Goal: Task Accomplishment & Management: Complete application form

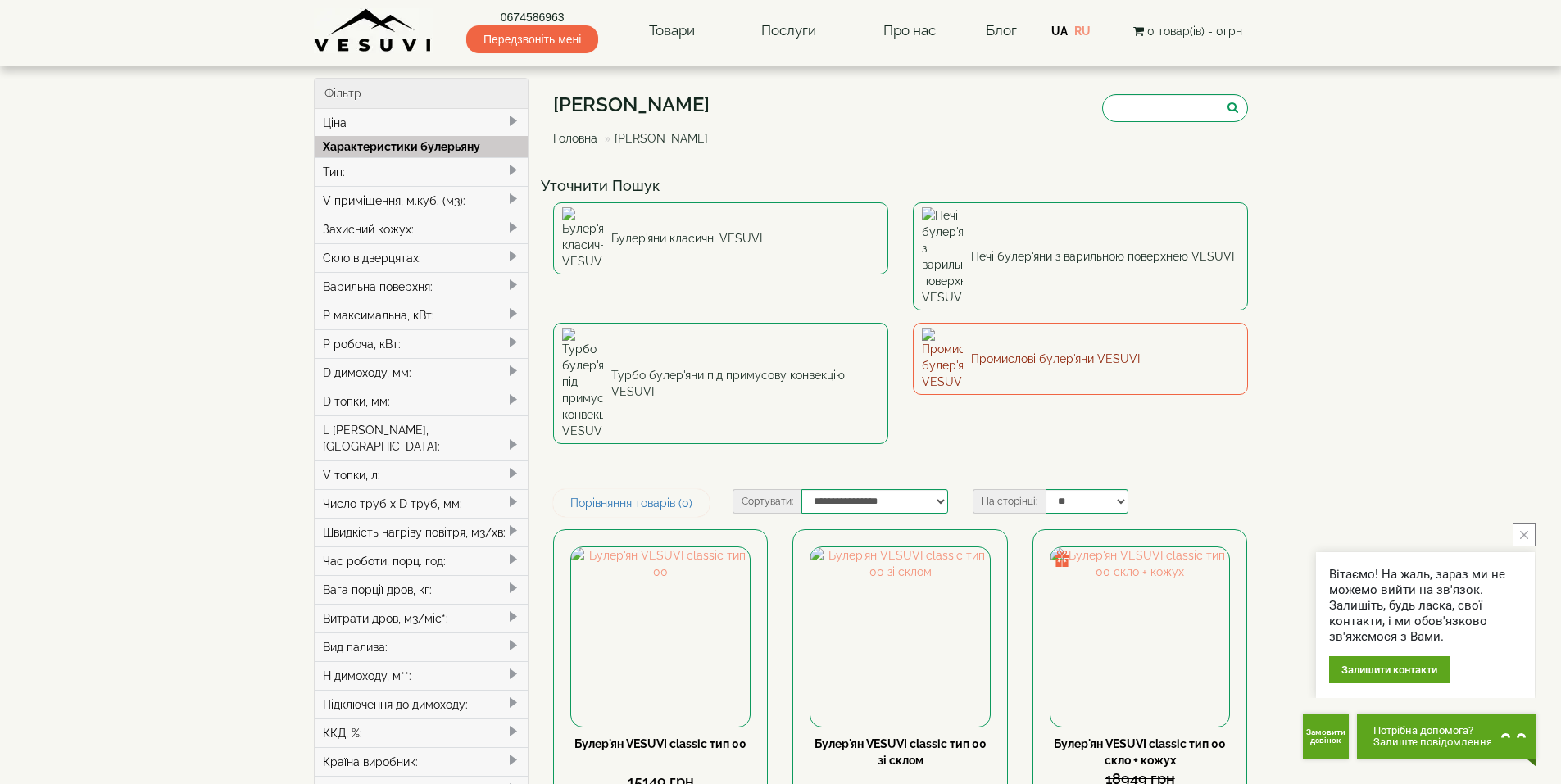
click at [996, 323] on link "Промислові булер'яни VESUVI" at bounding box center [1080, 359] width 335 height 72
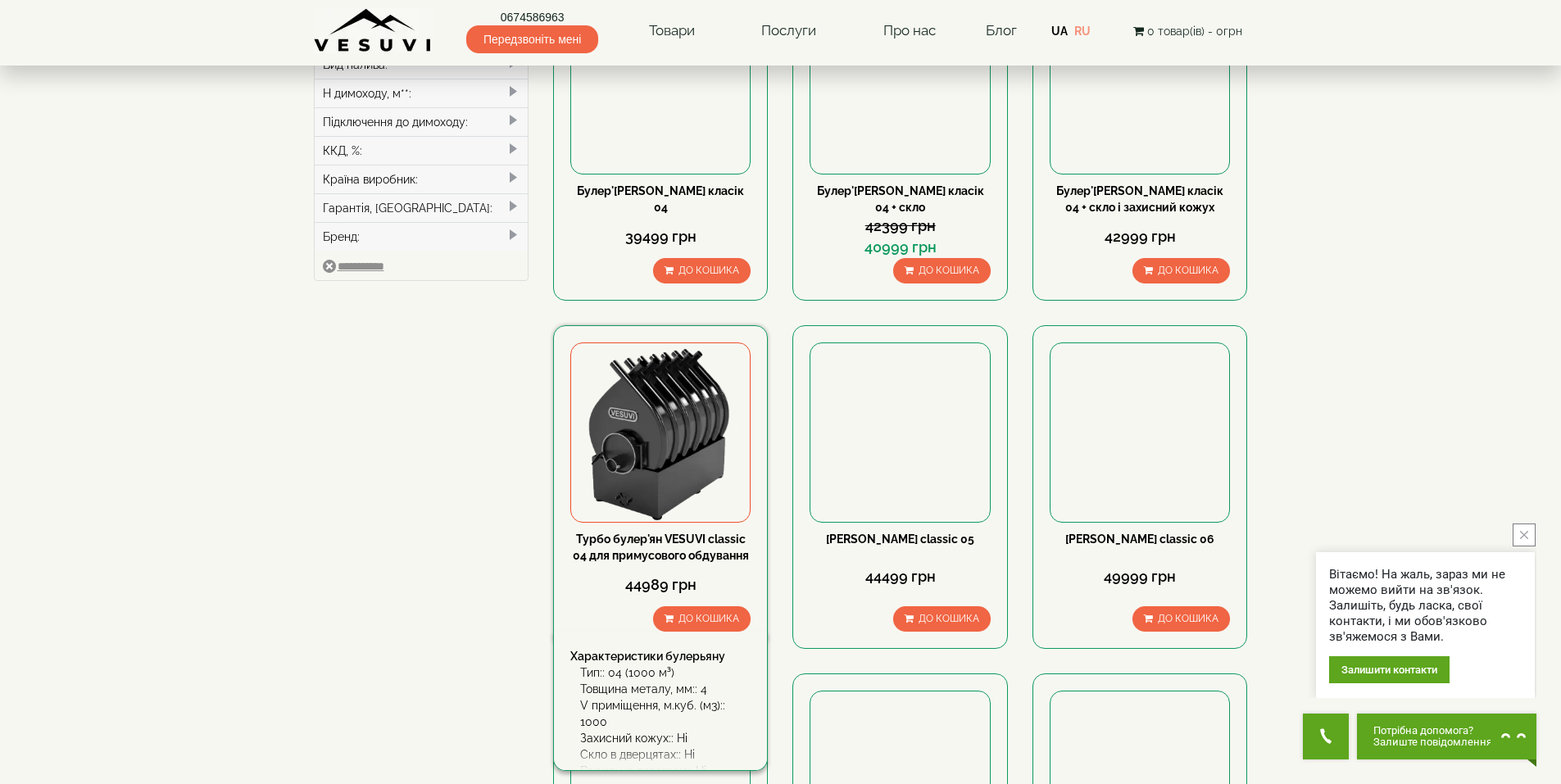
scroll to position [573, 0]
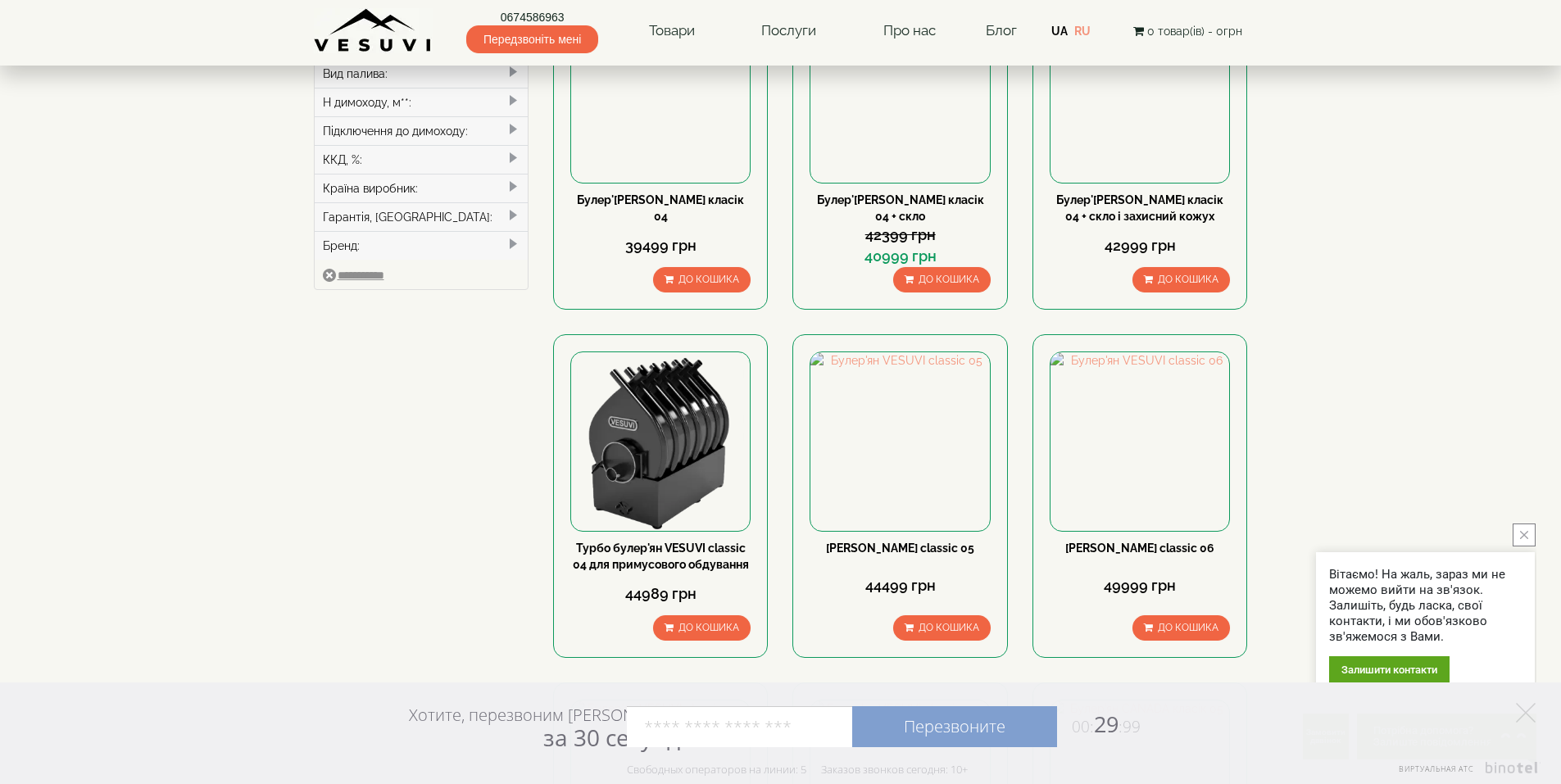
click at [1394, 663] on div "Залишити контакти" at bounding box center [1389, 669] width 121 height 27
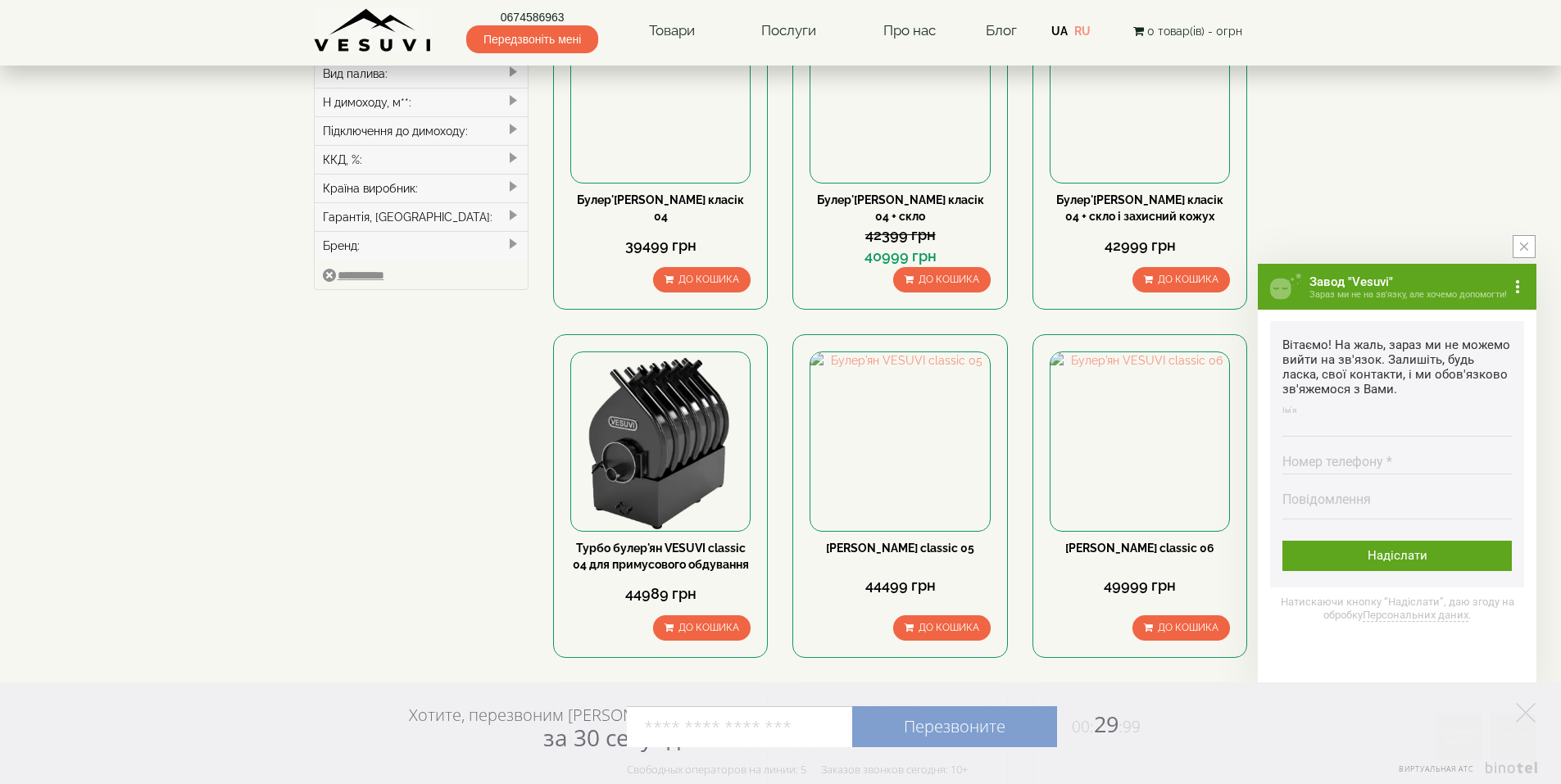
click at [1315, 415] on input "Ім'я Введіть ім'я" at bounding box center [1397, 421] width 230 height 32
type input "*******"
type input "**********"
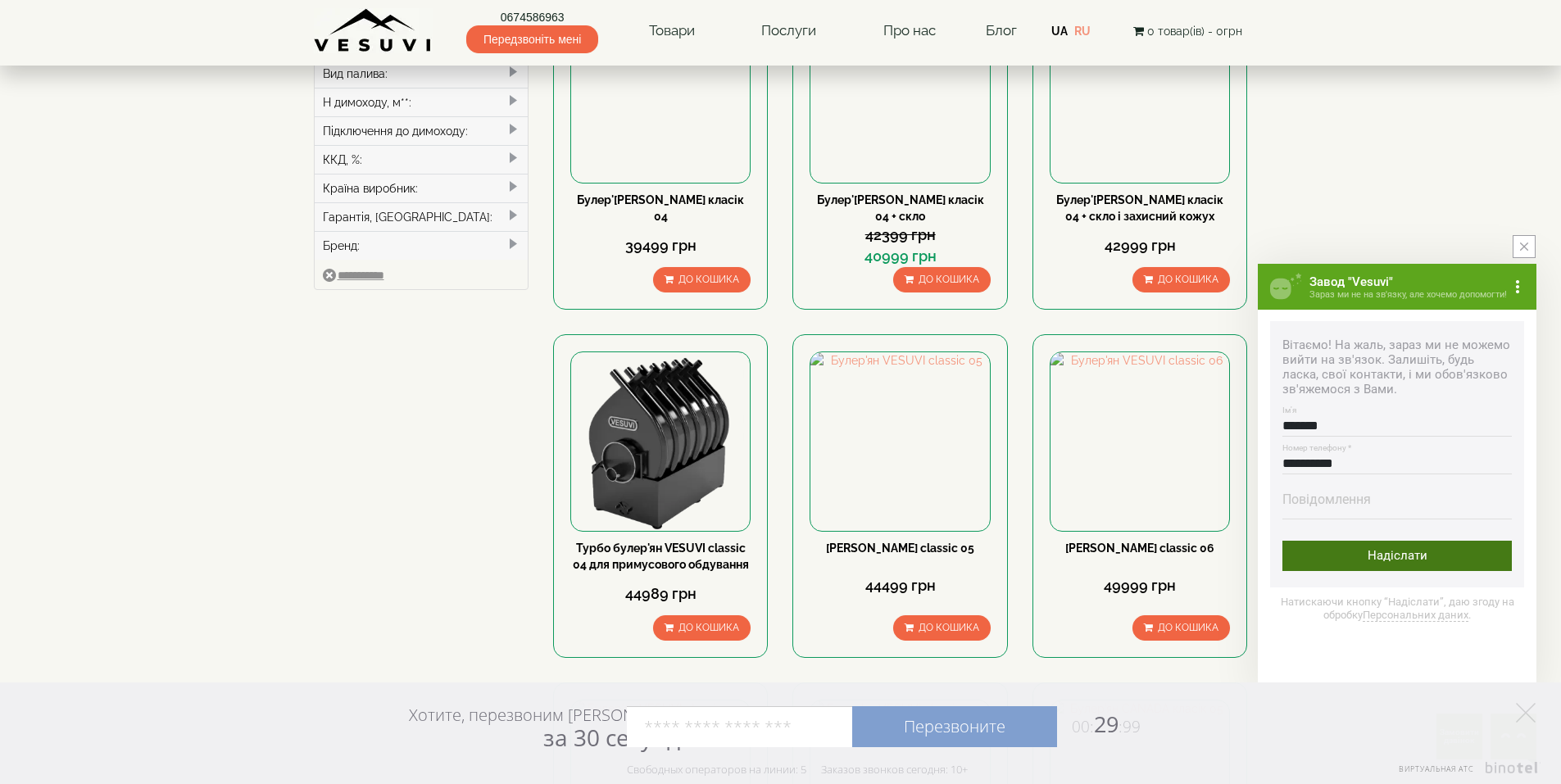
click at [1407, 558] on div "Надіслати" at bounding box center [1397, 555] width 230 height 30
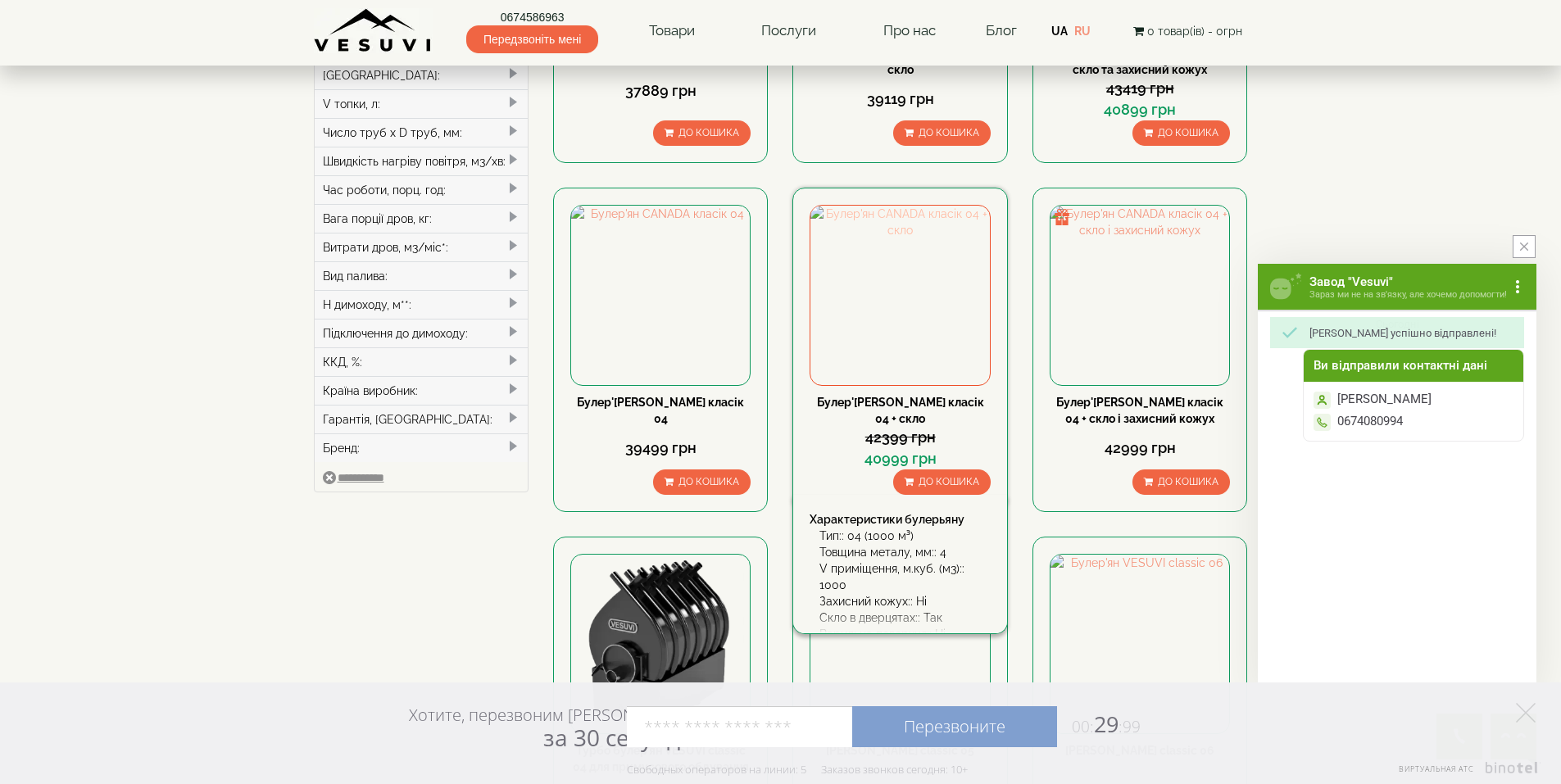
scroll to position [0, 0]
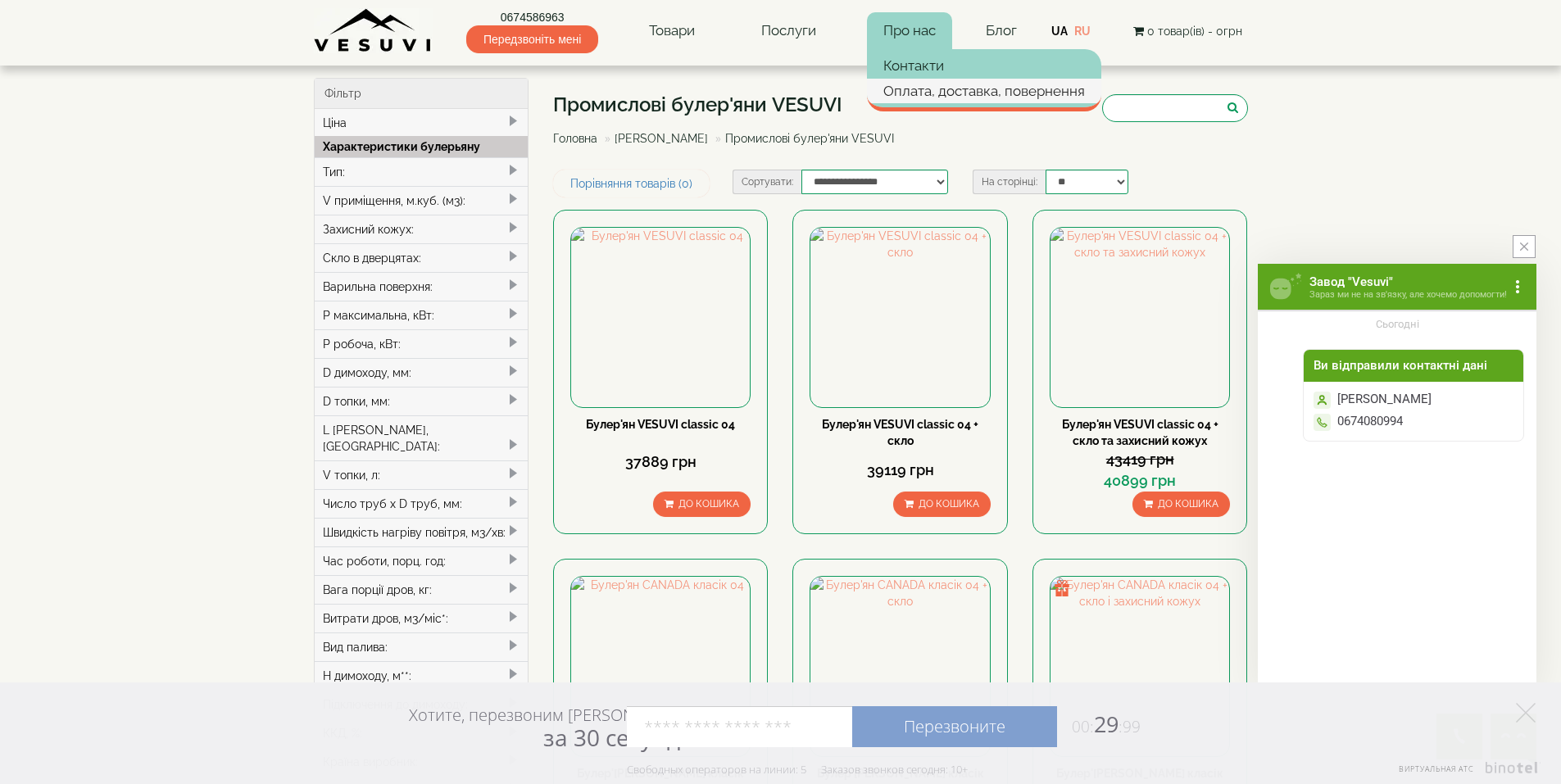
click at [920, 88] on link "Оплата, доставка, повернення" at bounding box center [984, 91] width 234 height 24
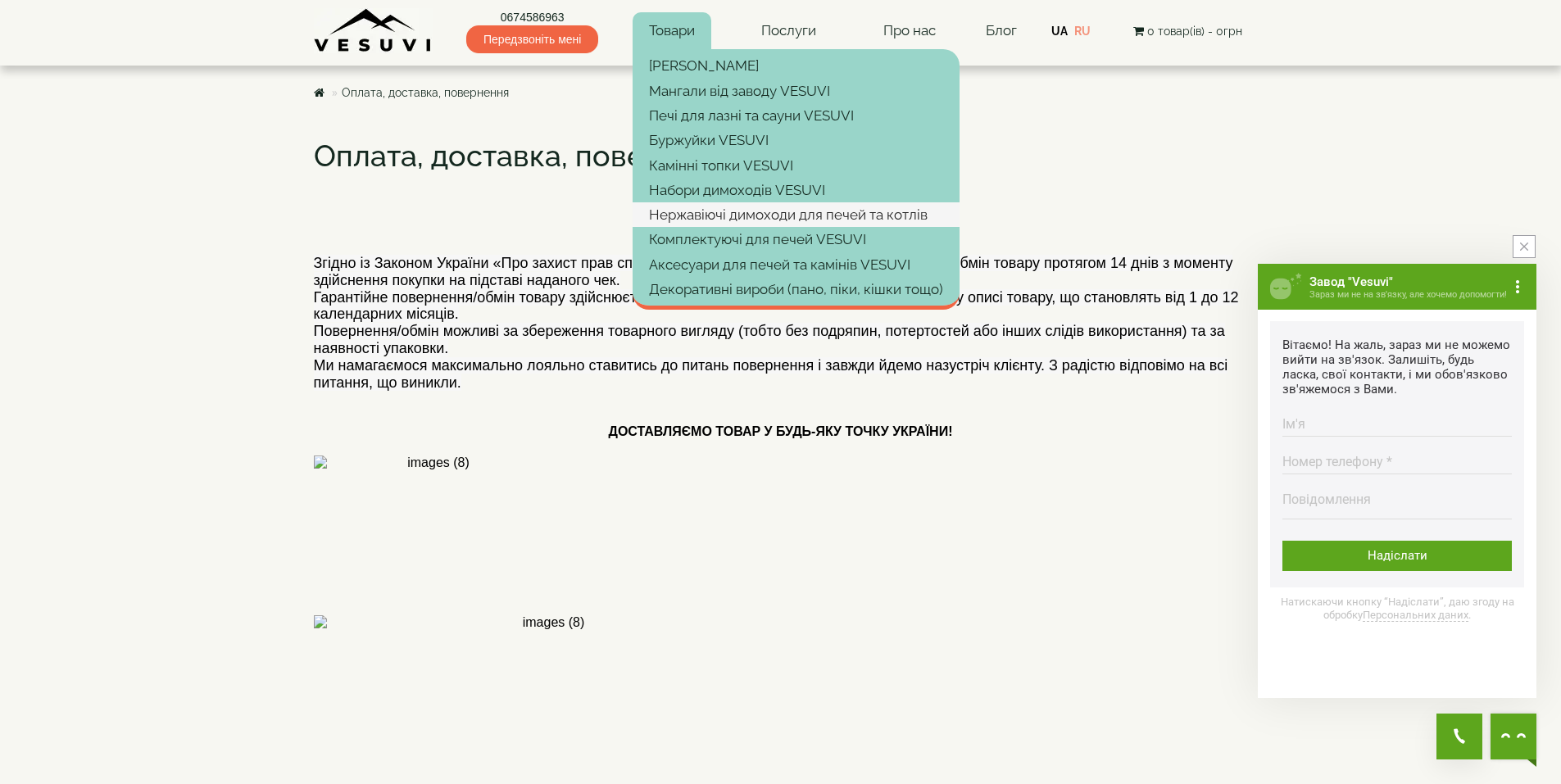
click at [742, 211] on link "Нержавіючі димоходи для печей та котлів" at bounding box center [796, 215] width 327 height 24
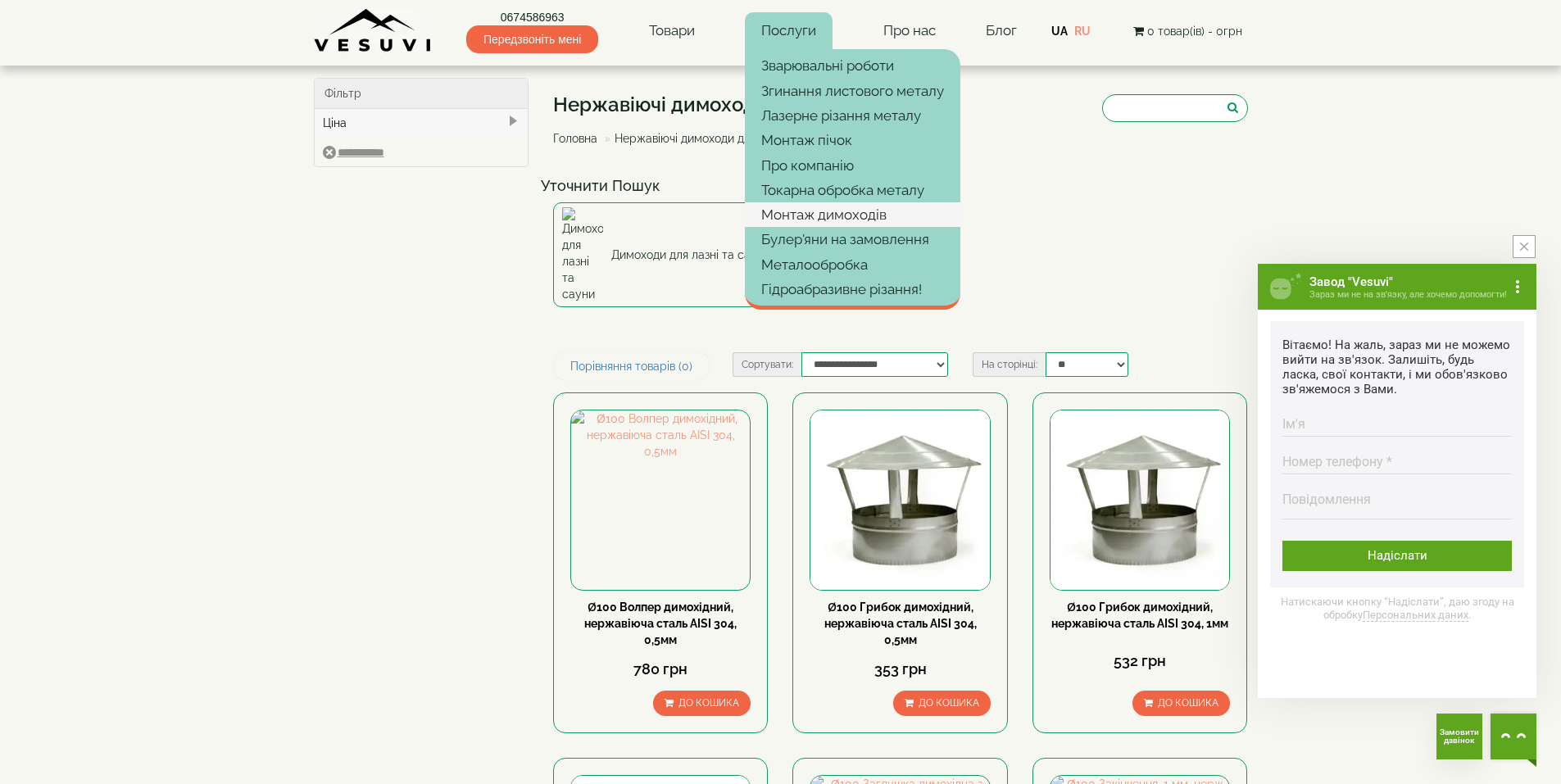
click at [841, 217] on link "Монтаж димоходів" at bounding box center [852, 215] width 216 height 24
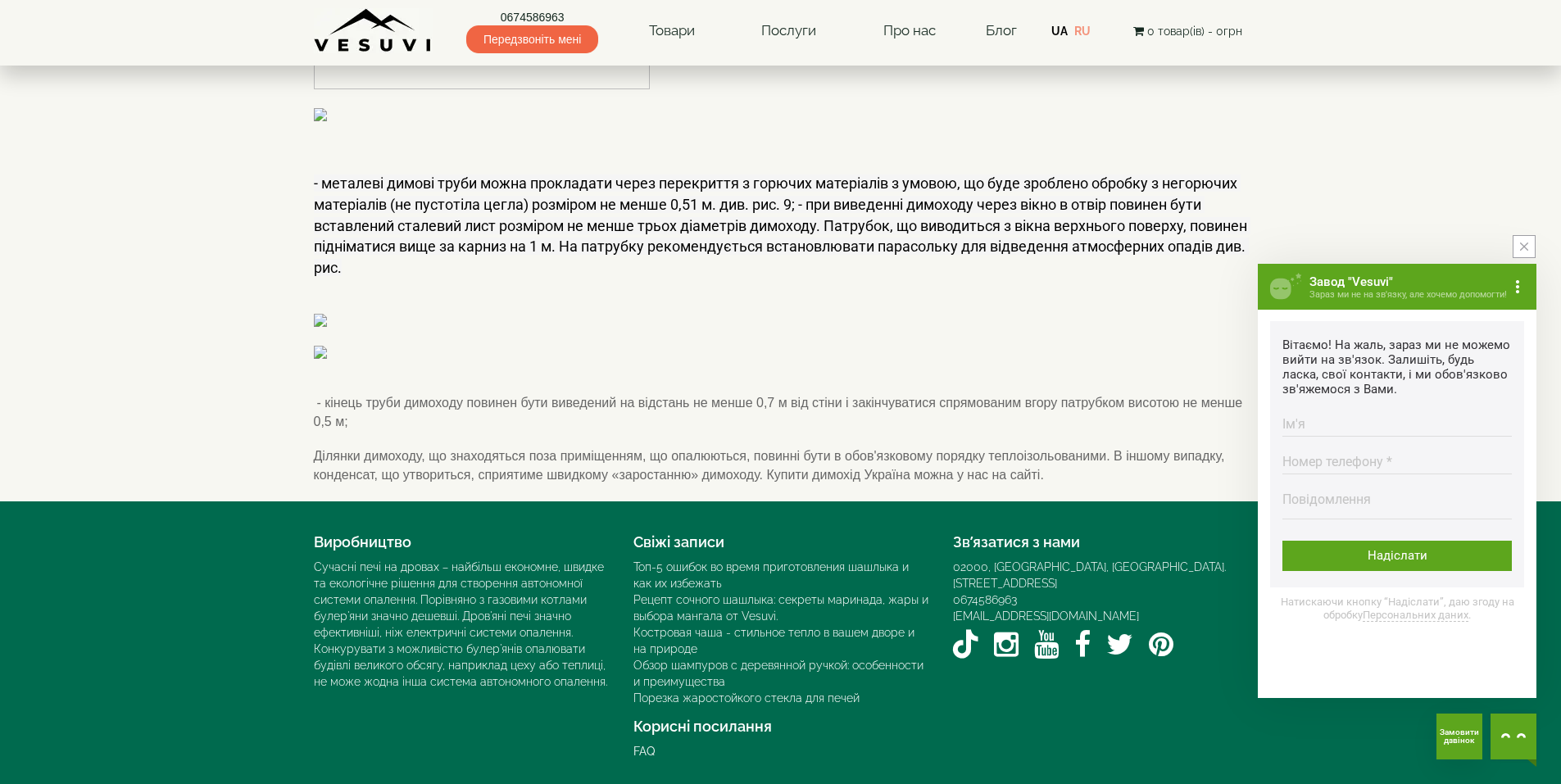
scroll to position [372, 0]
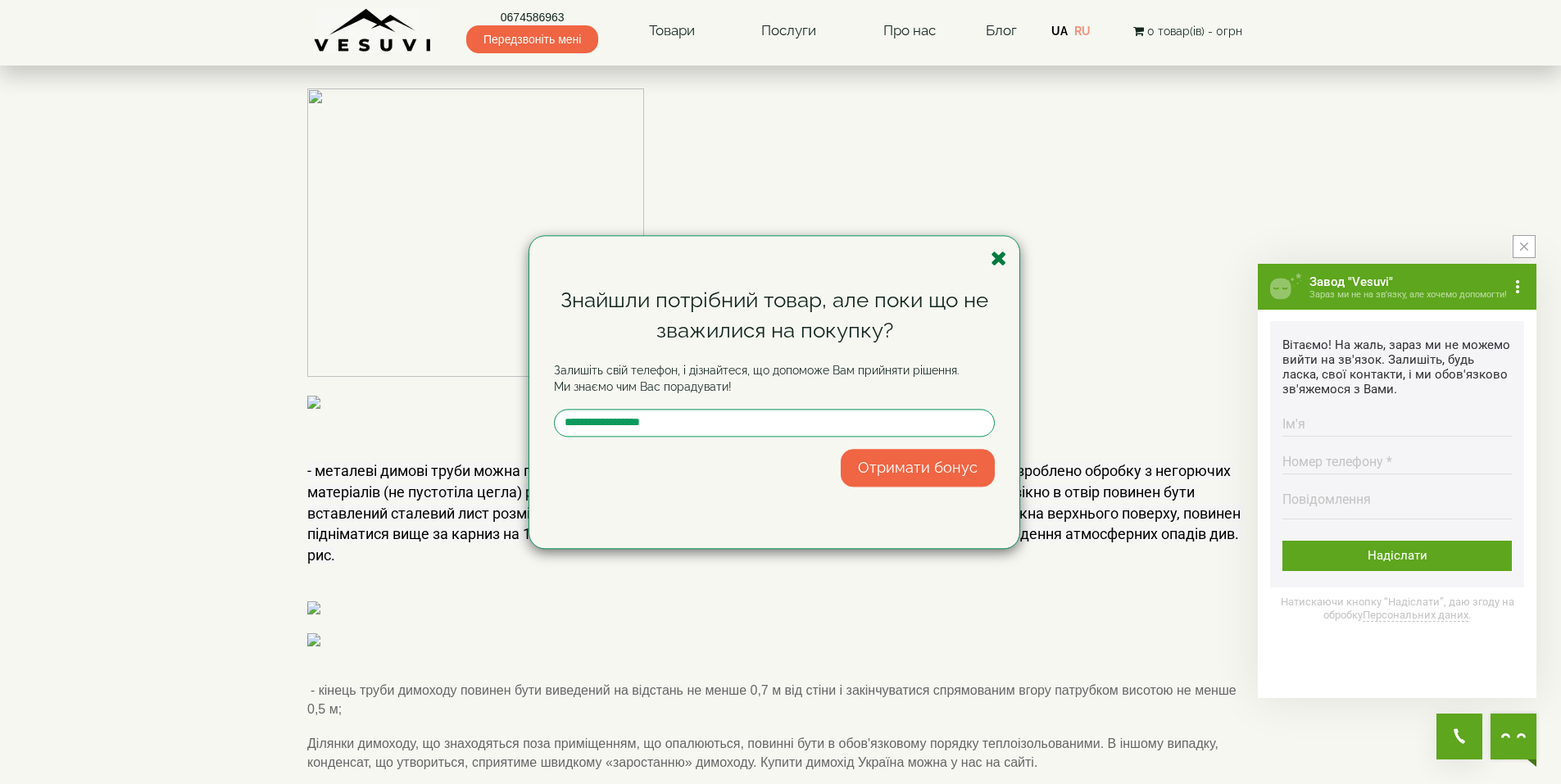
click at [1001, 259] on icon "button" at bounding box center [998, 259] width 16 height 21
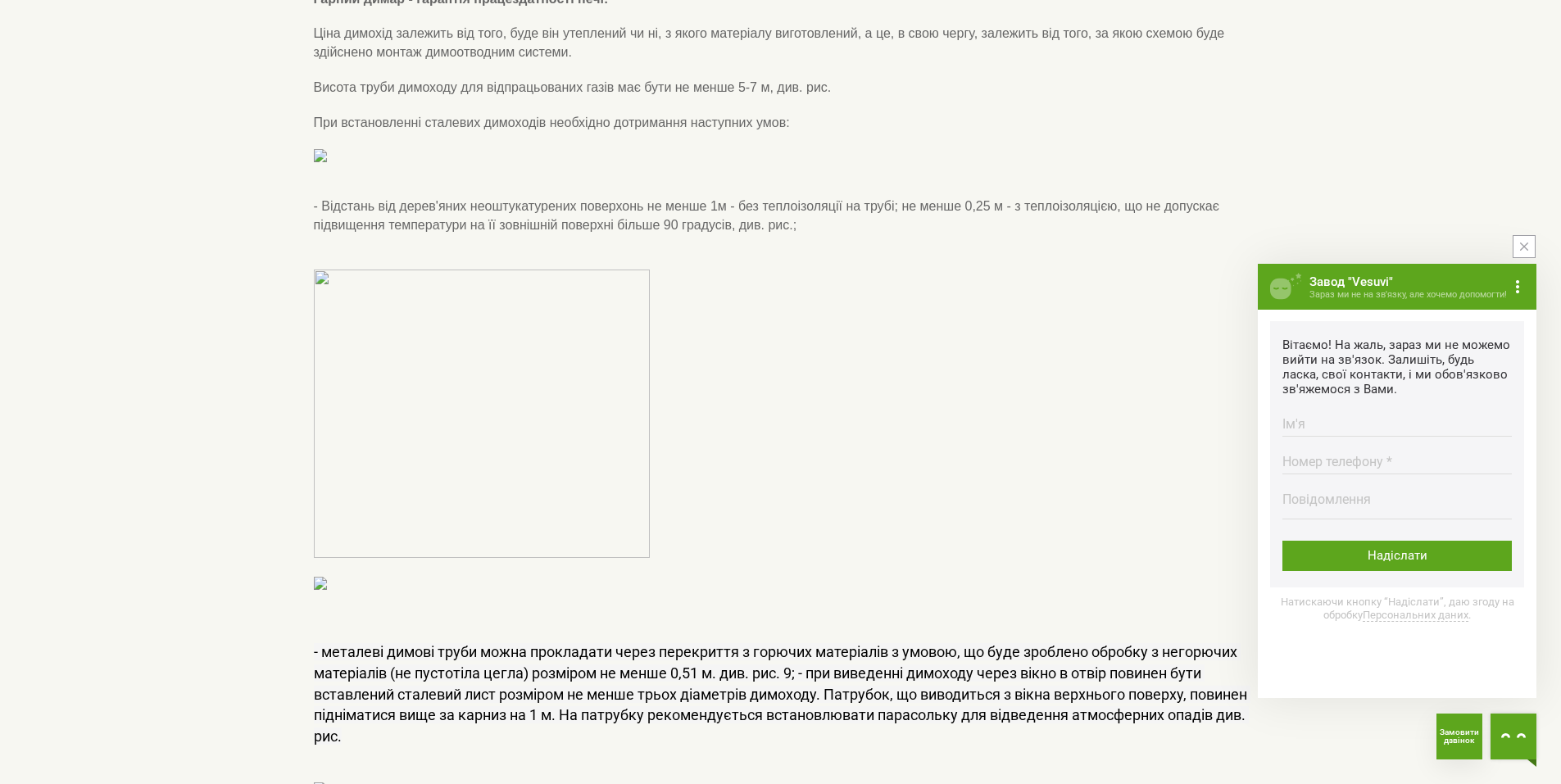
scroll to position [0, 0]
